Goal: Find specific fact: Find contact information

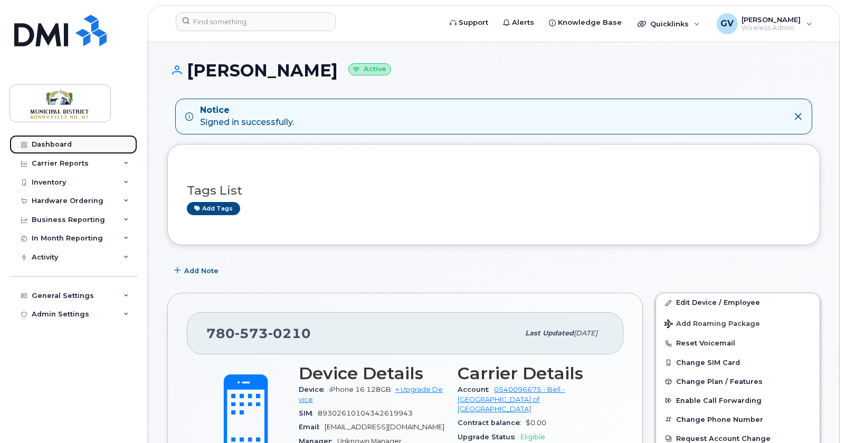
click at [61, 143] on div "Dashboard" at bounding box center [52, 144] width 40 height 8
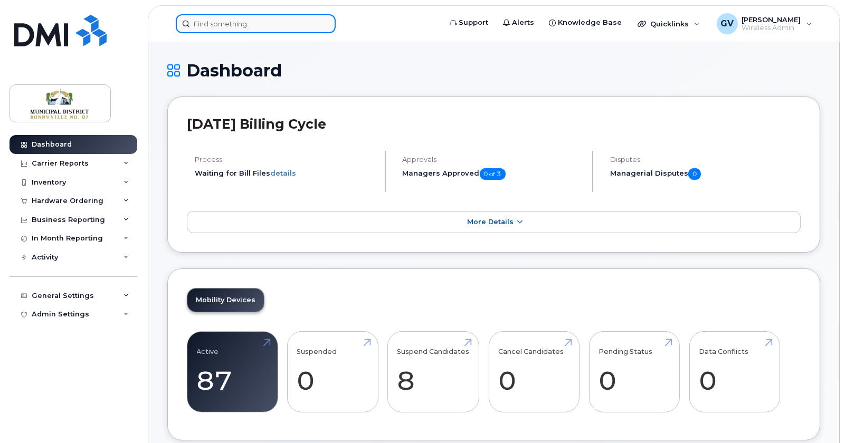
click at [272, 24] on input at bounding box center [256, 23] width 160 height 19
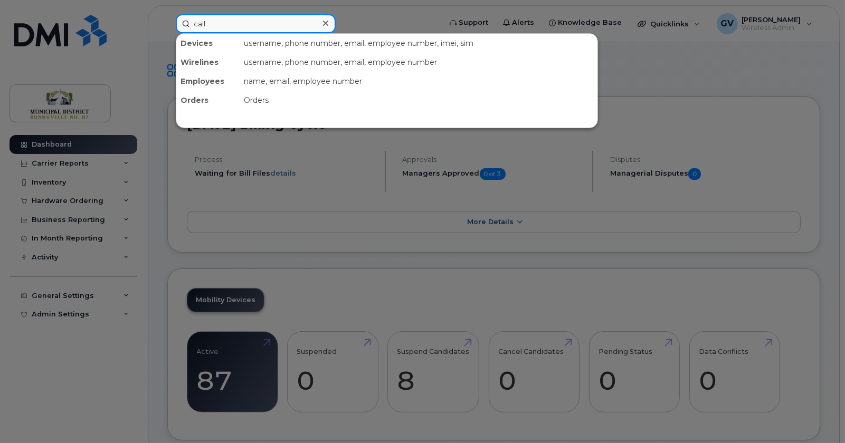
type input "call"
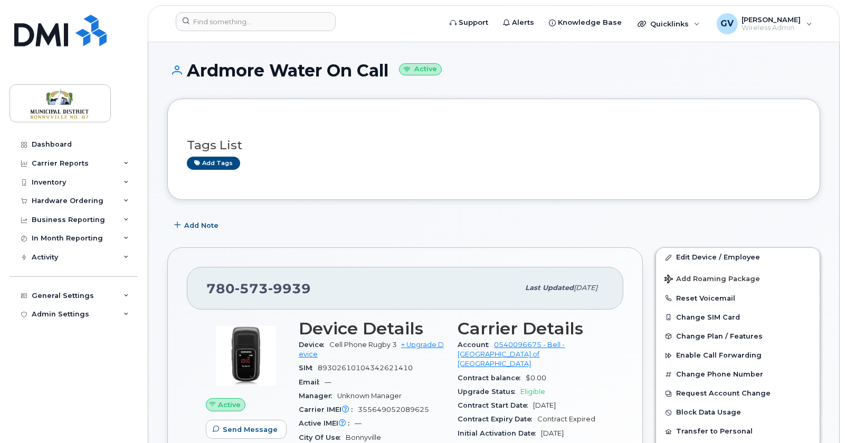
click at [375, 226] on div "Add Note" at bounding box center [493, 225] width 653 height 19
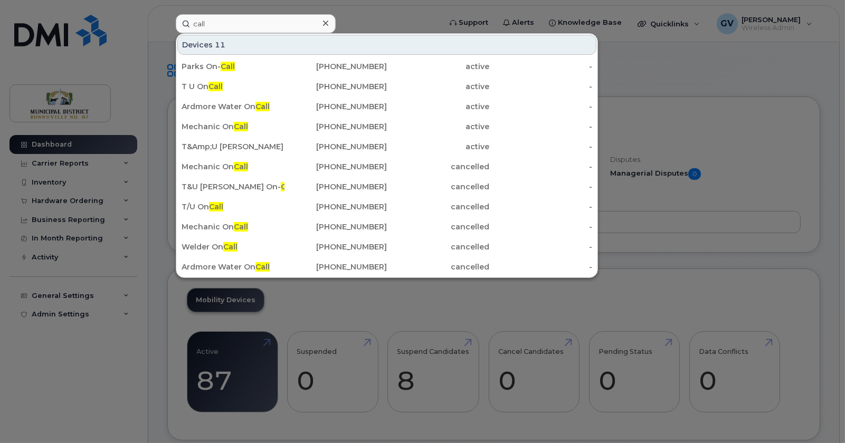
click at [95, 152] on div at bounding box center [422, 221] width 845 height 443
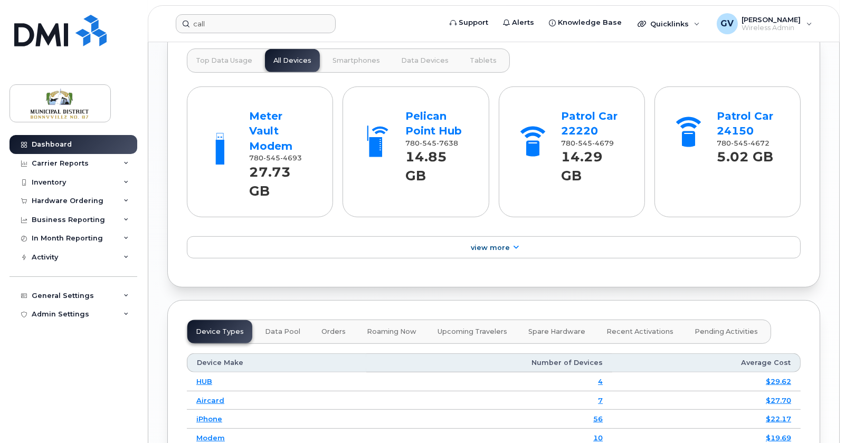
scroll to position [985, 0]
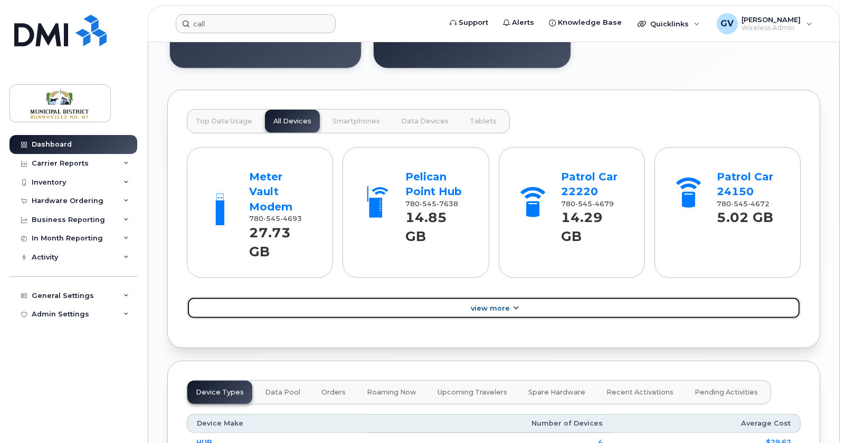
click at [523, 297] on link "View More" at bounding box center [494, 308] width 614 height 22
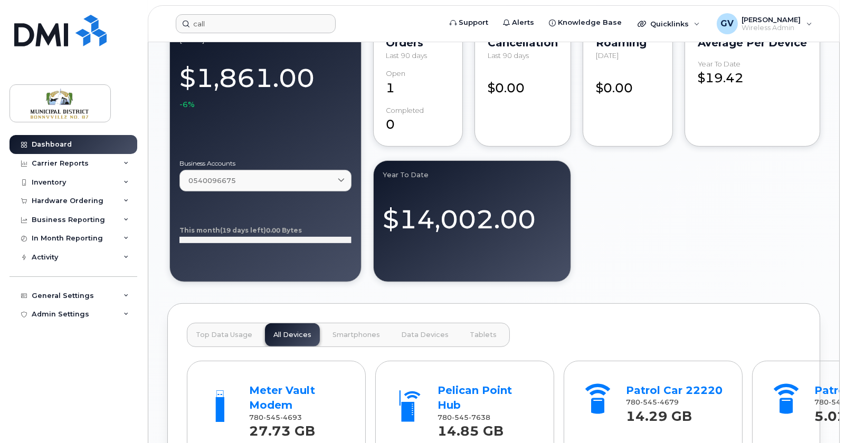
scroll to position [531, 0]
